Goal: Transaction & Acquisition: Purchase product/service

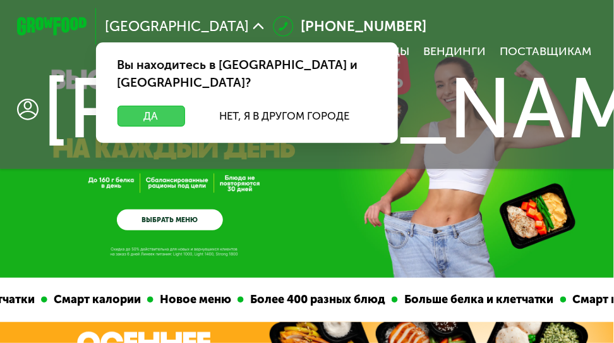
click at [144, 106] on button "Да" at bounding box center [152, 116] width 68 height 21
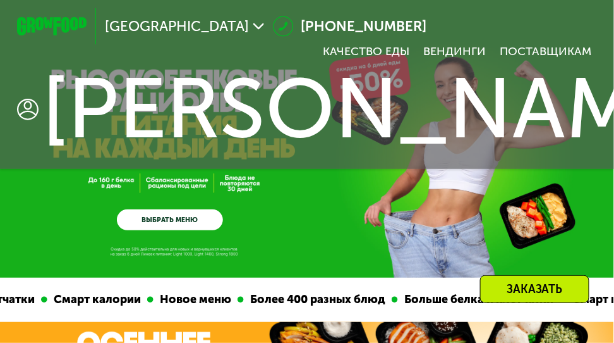
scroll to position [130, 0]
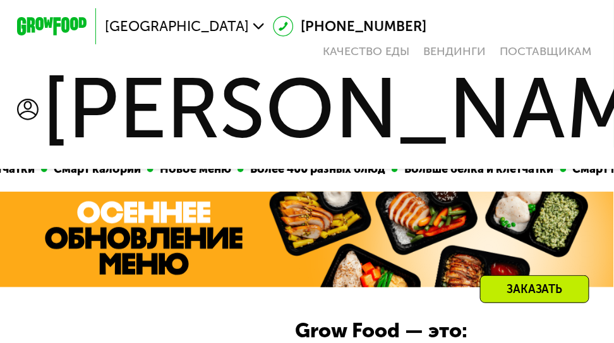
click at [324, 112] on div "[PERSON_NAME]" at bounding box center [371, 109] width 727 height 102
click at [233, 111] on span "[PERSON_NAME]" at bounding box center [376, 109] width 669 height 85
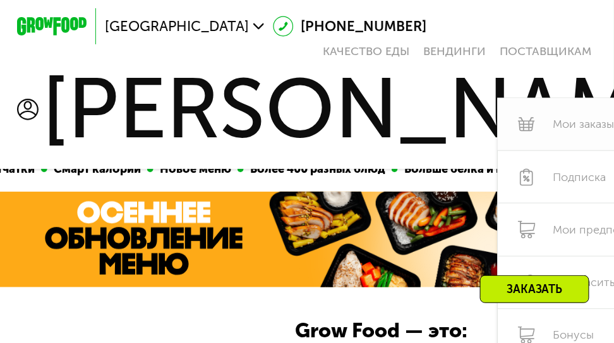
click at [498, 127] on link "Мои заказы" at bounding box center [612, 124] width 228 height 52
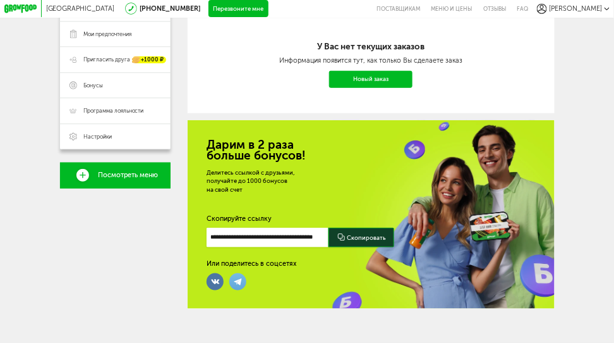
scroll to position [101, 0]
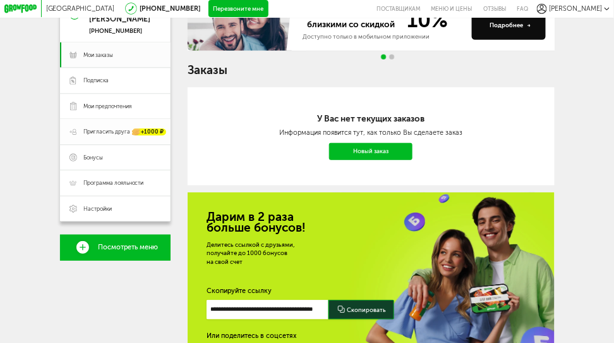
click at [140, 135] on div "+1000 ₽" at bounding box center [150, 131] width 34 height 7
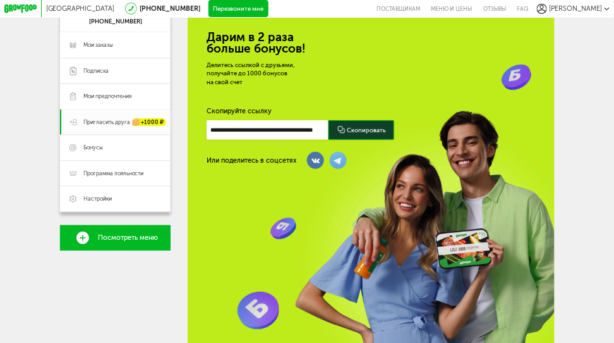
scroll to position [52, 0]
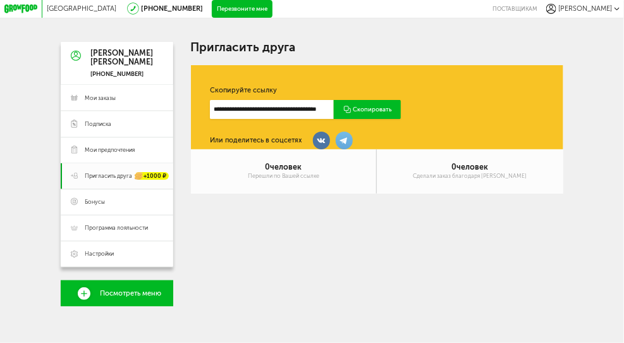
click at [623, 67] on html "Москва 8 (800) 555-21-78 Перезвоните мне поставщикам Мария Мария 8 (915) 336-98…" at bounding box center [312, 171] width 624 height 343
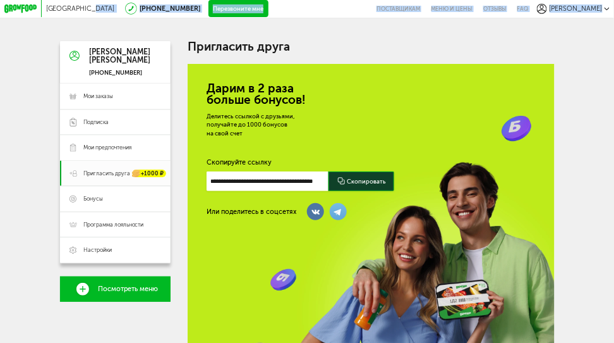
drag, startPoint x: 59, startPoint y: 6, endPoint x: 94, endPoint y: 58, distance: 62.9
click at [92, 57] on div "Москва 8 (800) 555-21-78 Перезвоните мне поставщикам Меню и цены Отзывы FAQ Мар…" at bounding box center [307, 242] width 614 height 485
click at [478, 8] on link "Меню и цены" at bounding box center [452, 9] width 52 height 18
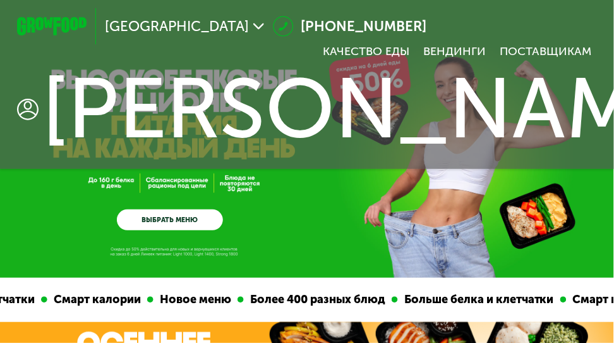
click at [329, 107] on div "[PERSON_NAME]" at bounding box center [371, 109] width 727 height 102
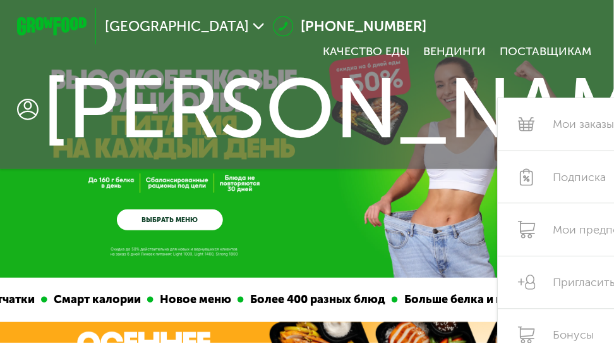
click at [350, 201] on div "GrowFood — доставка правильного питания ВЫБРАТЬ МЕНЮ" at bounding box center [307, 164] width 614 height 132
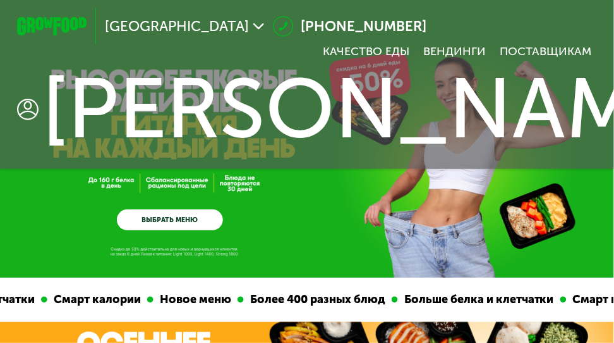
click at [198, 215] on link "ВЫБРАТЬ МЕНЮ" at bounding box center [170, 219] width 106 height 21
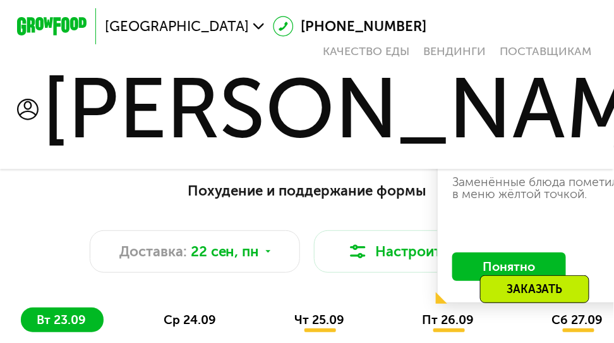
scroll to position [648, 0]
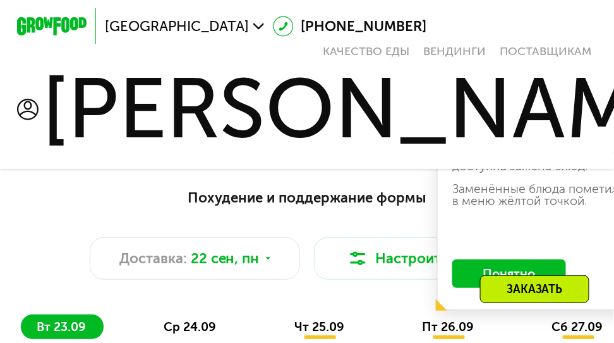
click at [473, 279] on div "Заказать" at bounding box center [536, 299] width 132 height 49
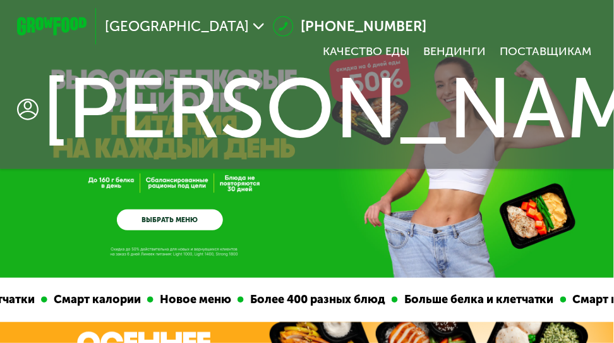
scroll to position [300, 0]
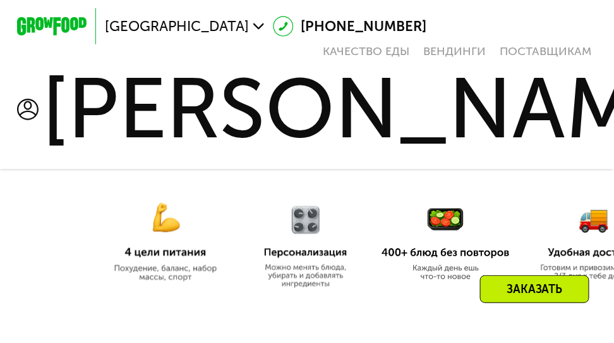
click at [168, 253] on img at bounding box center [166, 234] width 128 height 93
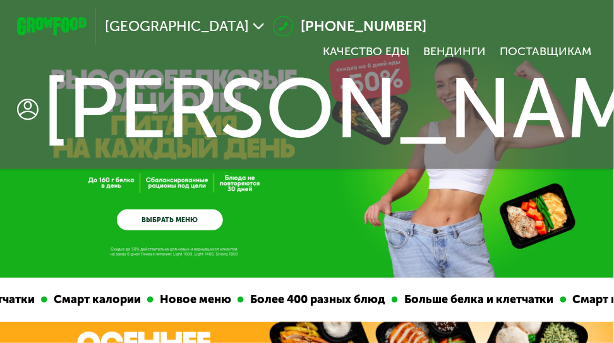
click at [182, 222] on link "ВЫБРАТЬ МЕНЮ" at bounding box center [170, 219] width 106 height 21
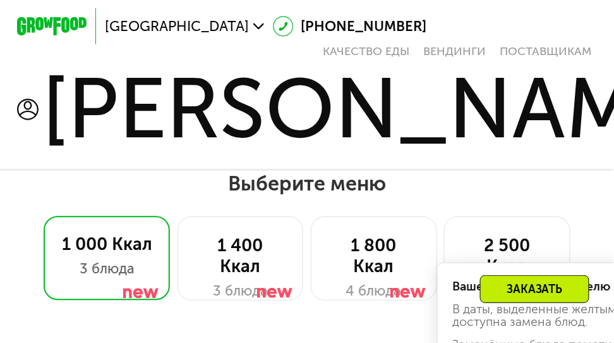
scroll to position [497, 0]
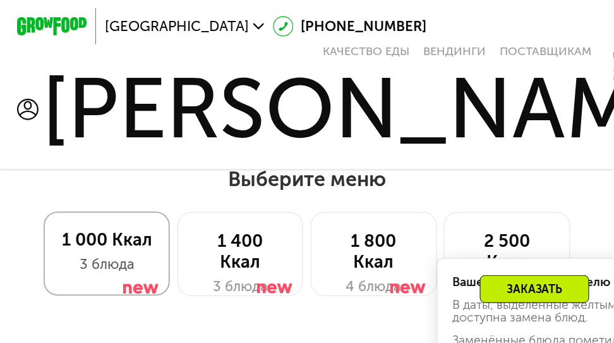
click at [110, 244] on div "1 000 Ккал" at bounding box center [107, 239] width 90 height 21
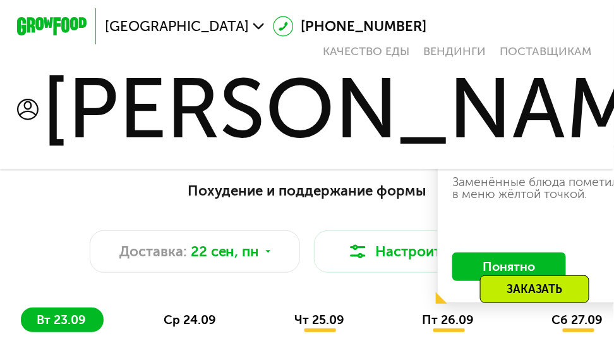
scroll to position [662, 0]
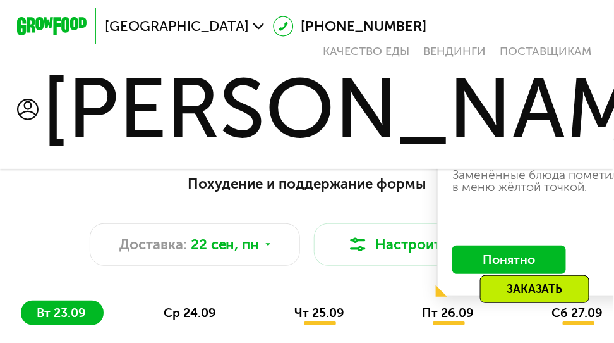
click at [508, 261] on button "Понятно" at bounding box center [510, 259] width 114 height 28
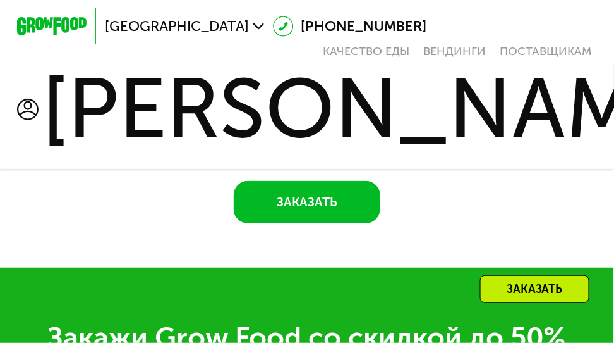
scroll to position [1363, 0]
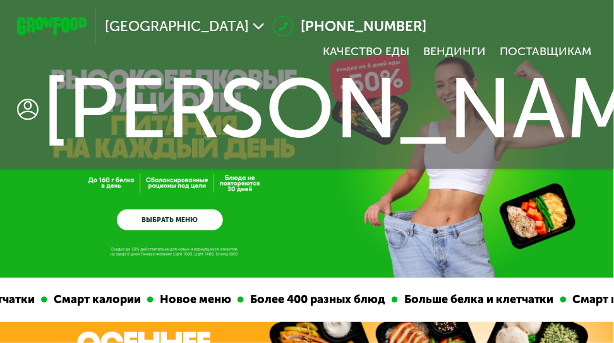
click at [197, 214] on link "ВЫБРАТЬ МЕНЮ" at bounding box center [170, 219] width 106 height 21
